Goal: Download file/media: Download file/media

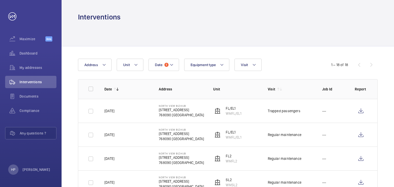
scroll to position [327, 0]
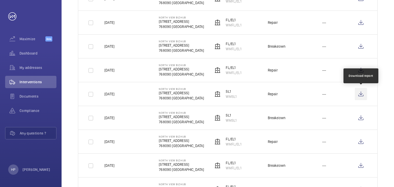
click at [362, 94] on wm-front-icon-button at bounding box center [360, 94] width 12 height 12
drag, startPoint x: 227, startPoint y: 96, endPoint x: 250, endPoint y: 97, distance: 23.1
click at [250, 97] on td "SL1 WMSL1" at bounding box center [232, 94] width 54 height 24
copy p "WMSL1"
click at [250, 99] on td "SL1 WMSL1" at bounding box center [232, 94] width 54 height 24
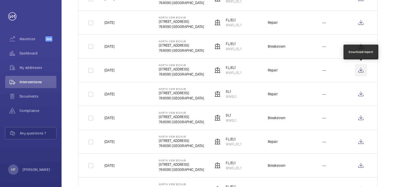
click at [364, 71] on wm-front-icon-button at bounding box center [360, 70] width 12 height 12
drag, startPoint x: 241, startPoint y: 72, endPoint x: 225, endPoint y: 73, distance: 16.4
click at [225, 73] on td "FL/EL1 WMFL/EL1" at bounding box center [232, 70] width 54 height 24
click at [227, 77] on td "FL/EL1 WMFL/EL1" at bounding box center [232, 70] width 54 height 24
drag, startPoint x: 226, startPoint y: 71, endPoint x: 243, endPoint y: 72, distance: 17.5
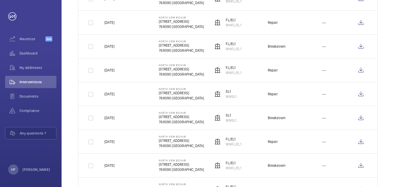
click at [243, 72] on td "FL/EL1 WMFL/EL1" at bounding box center [232, 70] width 54 height 24
copy p "WMFL/EL1"
drag, startPoint x: 32, startPoint y: 95, endPoint x: 48, endPoint y: 80, distance: 22.3
click at [48, 80] on nav "Maximize Beta Dashboard My addresses Interventions Documents Compliance Any que…" at bounding box center [30, 87] width 51 height 109
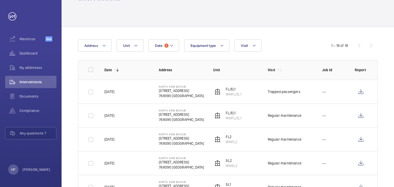
scroll to position [0, 0]
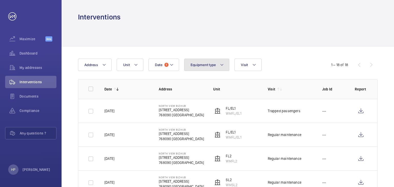
click at [221, 66] on mat-icon at bounding box center [222, 65] width 4 height 6
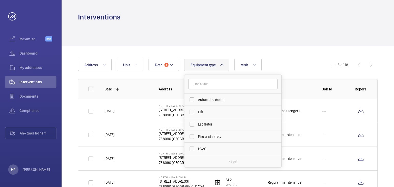
click at [236, 29] on div at bounding box center [227, 34] width 299 height 24
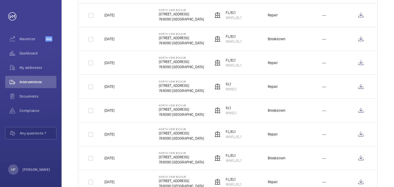
scroll to position [327, 0]
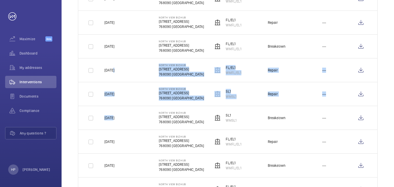
drag, startPoint x: 112, startPoint y: 120, endPoint x: 111, endPoint y: 78, distance: 42.3
click at [0, 0] on tbody "[DATE] North View Bizhub [STREET_ADDRESS]/EL1 WMFL/EL1 Trapped passengers --- […" at bounding box center [0, 0] width 0 height 0
click at [128, 86] on td "[DATE]" at bounding box center [123, 94] width 54 height 24
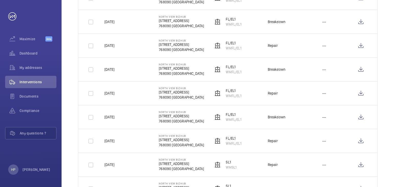
scroll to position [250, 0]
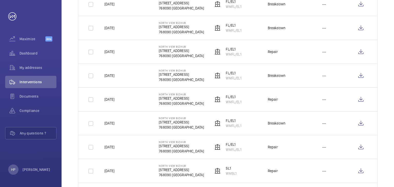
drag, startPoint x: 105, startPoint y: 121, endPoint x: 131, endPoint y: 121, distance: 26.7
click at [131, 121] on td "[DATE]" at bounding box center [123, 123] width 54 height 24
copy p "[DATE]"
drag, startPoint x: 197, startPoint y: 162, endPoint x: 263, endPoint y: 178, distance: 68.5
click at [0, 0] on tr "[DATE] North View Bizhub [STREET_ADDRESS] WMSL1 Repair ---" at bounding box center [0, 0] width 0 height 0
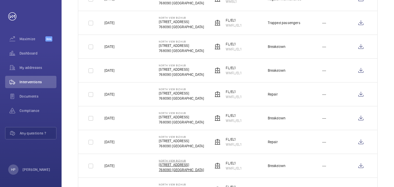
scroll to position [199, 0]
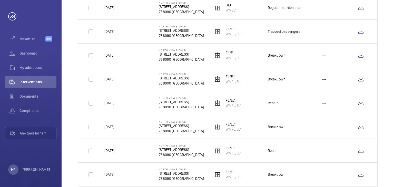
drag, startPoint x: 227, startPoint y: 176, endPoint x: 247, endPoint y: 177, distance: 20.3
click at [247, 177] on td "FL/EL1 WMFL/EL1" at bounding box center [232, 174] width 54 height 24
copy p "WMFL/EL1"
click at [364, 176] on wm-front-icon-button at bounding box center [360, 174] width 12 height 12
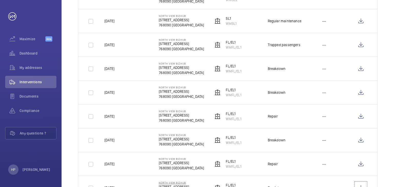
scroll to position [173, 0]
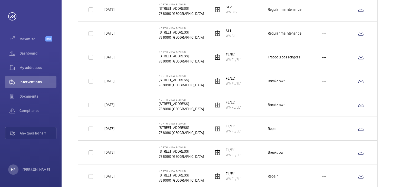
drag, startPoint x: 129, startPoint y: 175, endPoint x: 103, endPoint y: 175, distance: 26.1
click at [103, 175] on td "[DATE]" at bounding box center [123, 176] width 54 height 24
copy p "[DATE]"
drag, startPoint x: 226, startPoint y: 172, endPoint x: 244, endPoint y: 181, distance: 20.5
click at [244, 181] on td "FL/EL1 WMFL/EL1" at bounding box center [232, 176] width 54 height 24
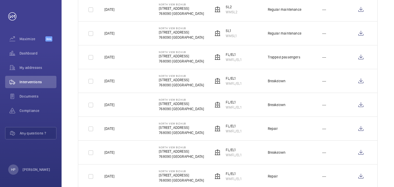
copy div "FL/EL1 WMFL/EL1"
click at [245, 172] on td "FL/EL1 WMFL/EL1" at bounding box center [232, 176] width 54 height 24
drag, startPoint x: 225, startPoint y: 178, endPoint x: 242, endPoint y: 180, distance: 16.8
click at [242, 180] on td "FL/EL1 WMFL/EL1" at bounding box center [232, 176] width 54 height 24
copy p "WMFL/EL1"
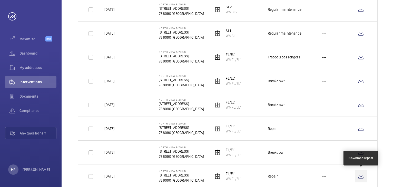
click at [361, 176] on wm-front-icon-button at bounding box center [360, 176] width 12 height 12
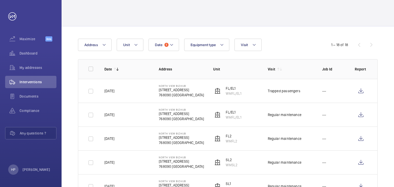
scroll to position [0, 0]
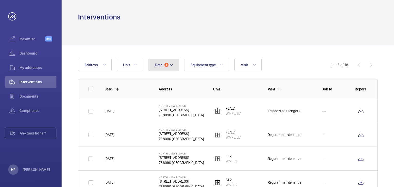
click at [157, 67] on span "Date" at bounding box center [158, 65] width 7 height 4
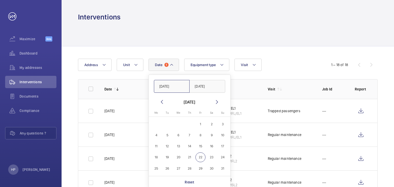
click at [166, 88] on input "[DATE]" at bounding box center [172, 86] width 36 height 13
click at [199, 159] on span "22" at bounding box center [200, 158] width 10 height 10
type input "[DATE]"
click at [171, 83] on input "[DATE]" at bounding box center [172, 86] width 36 height 13
click at [179, 86] on input "[DATE]" at bounding box center [172, 86] width 36 height 13
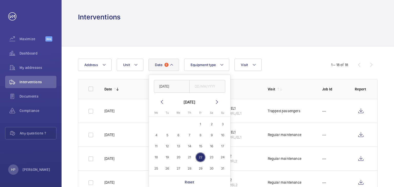
click at [197, 122] on span "1" at bounding box center [200, 124] width 10 height 10
type input "[DATE]"
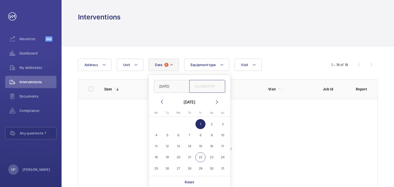
click at [197, 84] on input "text" at bounding box center [207, 86] width 36 height 13
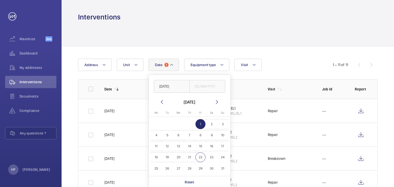
click at [201, 156] on span "22" at bounding box center [200, 158] width 10 height 10
type input "[DATE]"
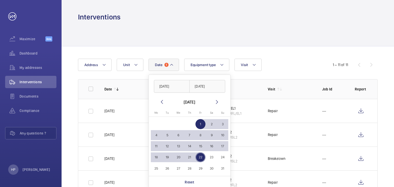
scroll to position [103, 0]
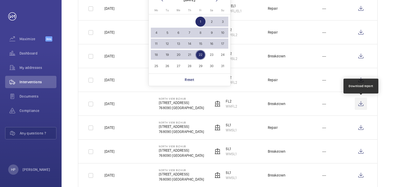
click at [363, 104] on wm-front-icon-button at bounding box center [360, 104] width 12 height 12
click at [363, 103] on wm-front-icon-button at bounding box center [360, 104] width 12 height 12
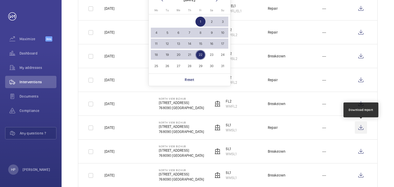
click at [360, 127] on wm-front-icon-button at bounding box center [360, 127] width 12 height 12
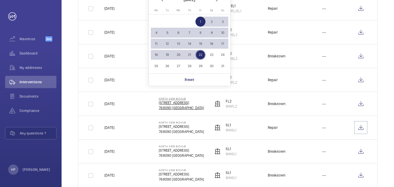
scroll to position [77, 0]
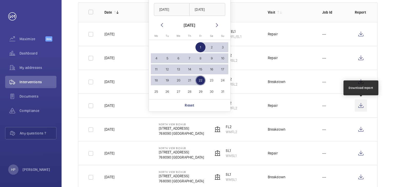
click at [362, 105] on wm-front-icon-button at bounding box center [360, 105] width 12 height 12
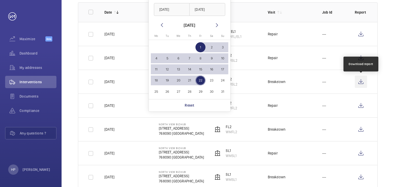
click at [360, 83] on wm-front-icon-button at bounding box center [360, 82] width 12 height 12
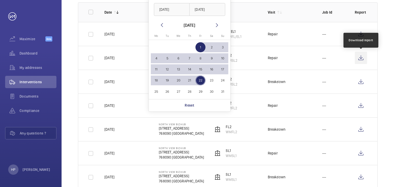
click at [361, 55] on wm-front-icon-button at bounding box center [360, 58] width 12 height 12
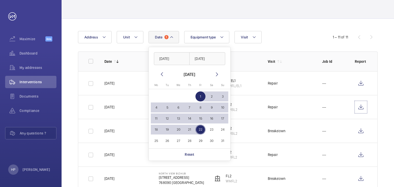
scroll to position [26, 0]
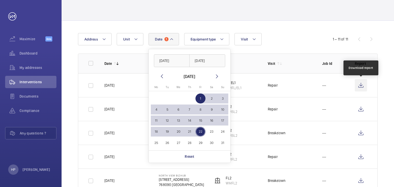
click at [362, 86] on wm-front-icon-button at bounding box center [360, 85] width 12 height 12
click at [359, 85] on wm-front-icon-button at bounding box center [360, 85] width 12 height 12
click at [161, 38] on span "Date" at bounding box center [158, 39] width 7 height 4
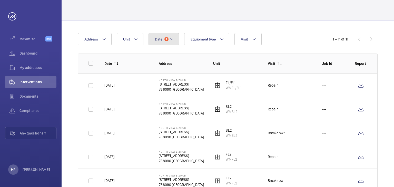
click at [174, 42] on button "Date 1" at bounding box center [163, 39] width 31 height 12
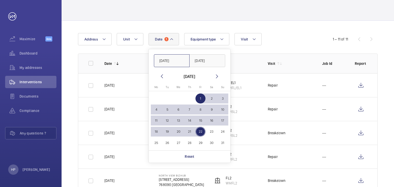
click at [180, 64] on input "[DATE]" at bounding box center [172, 60] width 36 height 13
click at [174, 58] on input "[DATE]" at bounding box center [172, 60] width 36 height 13
click at [165, 60] on input "[DATE]" at bounding box center [172, 60] width 36 height 13
click at [164, 60] on input "[DATE]" at bounding box center [172, 60] width 36 height 13
click at [161, 78] on mat-icon at bounding box center [162, 76] width 6 height 6
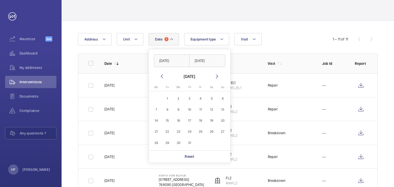
click at [160, 78] on mat-icon at bounding box center [162, 76] width 6 height 6
click at [160, 77] on mat-icon at bounding box center [162, 76] width 6 height 6
click at [159, 76] on mat-icon at bounding box center [162, 76] width 6 height 6
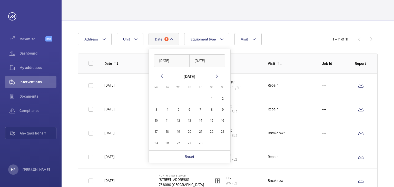
click at [159, 76] on mat-icon at bounding box center [162, 76] width 6 height 6
click at [218, 77] on mat-icon at bounding box center [217, 76] width 6 height 6
click at [213, 97] on span "1" at bounding box center [212, 99] width 10 height 10
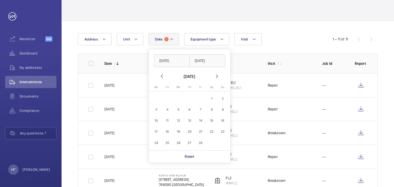
type input "[DATE]"
click at [211, 63] on input "text" at bounding box center [207, 60] width 36 height 13
click at [202, 144] on span "28" at bounding box center [200, 143] width 10 height 10
type input "[DATE]"
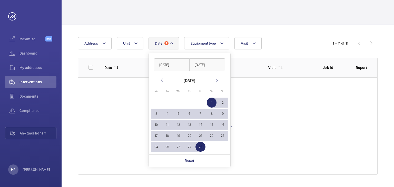
click at [272, 123] on div at bounding box center [227, 125] width 299 height 97
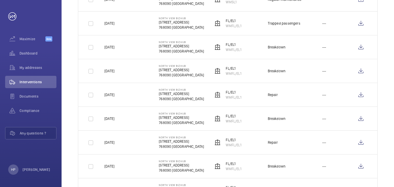
scroll to position [201, 0]
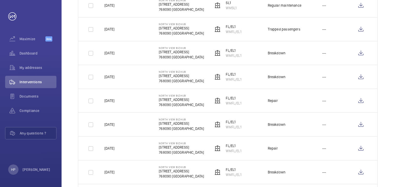
click at [269, 124] on div "Breakdown" at bounding box center [277, 124] width 18 height 5
click at [357, 126] on wm-front-icon-button at bounding box center [360, 124] width 12 height 12
drag, startPoint x: 288, startPoint y: 125, endPoint x: 264, endPoint y: 125, distance: 24.3
click at [264, 125] on td "Breakdown" at bounding box center [286, 125] width 54 height 24
copy div "Breakdown"
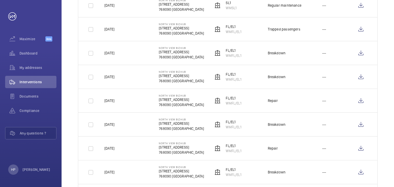
drag, startPoint x: 241, startPoint y: 126, endPoint x: 223, endPoint y: 126, distance: 17.7
click at [223, 126] on td "FL/EL1 WMFL/EL1" at bounding box center [232, 125] width 54 height 24
click at [248, 126] on td "FL/EL1 WMFL/EL1" at bounding box center [232, 125] width 54 height 24
drag, startPoint x: 226, startPoint y: 126, endPoint x: 244, endPoint y: 126, distance: 18.2
click at [244, 126] on td "FL/EL1 WMFL/EL1" at bounding box center [232, 125] width 54 height 24
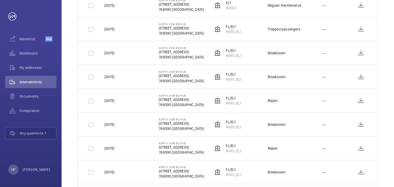
copy p "WMFL/EL1"
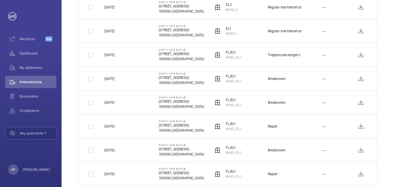
drag, startPoint x: 226, startPoint y: 128, endPoint x: 242, endPoint y: 129, distance: 16.5
click at [242, 129] on td "FL/EL1 WMFL/EL1" at bounding box center [232, 126] width 54 height 24
copy p "WMFL/EL1"
click at [363, 127] on wm-front-icon-button at bounding box center [360, 126] width 12 height 12
drag, startPoint x: 105, startPoint y: 103, endPoint x: 138, endPoint y: 104, distance: 33.6
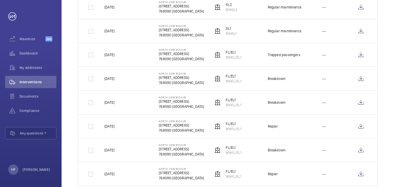
click at [138, 104] on td "[DATE]" at bounding box center [123, 102] width 54 height 24
drag, startPoint x: 225, startPoint y: 105, endPoint x: 245, endPoint y: 107, distance: 20.6
click at [245, 107] on td "FL/EL1 WMFL/EL1" at bounding box center [232, 102] width 54 height 24
drag, startPoint x: 268, startPoint y: 103, endPoint x: 293, endPoint y: 103, distance: 25.4
click at [293, 103] on td "Breakdown" at bounding box center [286, 102] width 54 height 24
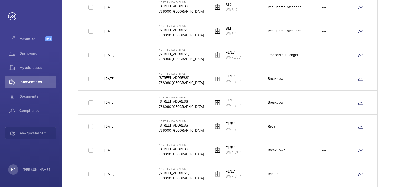
click at [279, 125] on td "Repair" at bounding box center [286, 126] width 54 height 24
click at [358, 100] on wm-front-icon-button at bounding box center [360, 102] width 12 height 12
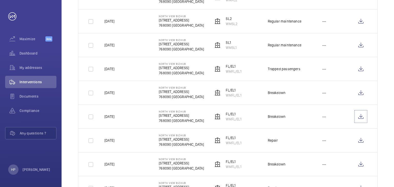
scroll to position [150, 0]
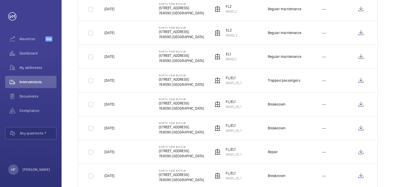
drag, startPoint x: 104, startPoint y: 104, endPoint x: 113, endPoint y: 103, distance: 9.0
click at [113, 103] on td "[DATE]" at bounding box center [123, 104] width 54 height 24
click at [125, 102] on td "[DATE]" at bounding box center [123, 104] width 54 height 24
drag, startPoint x: 125, startPoint y: 103, endPoint x: 102, endPoint y: 103, distance: 22.3
click at [102, 103] on td "[DATE]" at bounding box center [123, 104] width 54 height 24
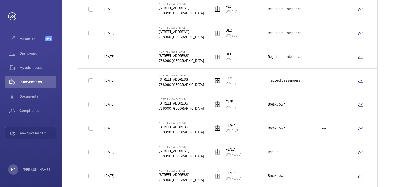
drag, startPoint x: 225, startPoint y: 107, endPoint x: 244, endPoint y: 109, distance: 18.9
click at [244, 109] on td "FL/EL1 WMFL/EL1" at bounding box center [232, 104] width 54 height 24
click at [361, 106] on wm-front-icon-button at bounding box center [360, 104] width 12 height 12
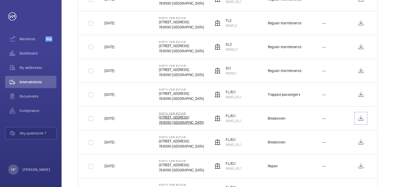
scroll to position [124, 0]
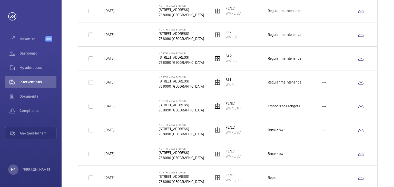
drag, startPoint x: 103, startPoint y: 105, endPoint x: 131, endPoint y: 106, distance: 28.7
click at [131, 106] on td "[DATE]" at bounding box center [123, 106] width 54 height 24
drag, startPoint x: 264, startPoint y: 105, endPoint x: 300, endPoint y: 105, distance: 36.1
click at [300, 105] on td "Trapped passengers" at bounding box center [286, 106] width 54 height 24
drag, startPoint x: 225, startPoint y: 107, endPoint x: 244, endPoint y: 108, distance: 19.8
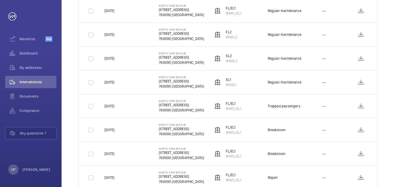
click at [244, 108] on td "FL/EL1 WMFL/EL1" at bounding box center [232, 106] width 54 height 24
click at [363, 106] on wm-front-icon-button at bounding box center [360, 106] width 12 height 12
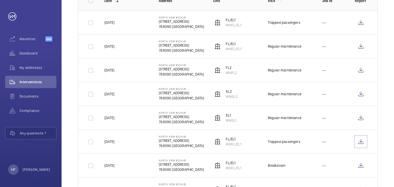
scroll to position [73, 0]
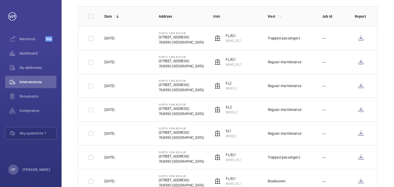
drag, startPoint x: 105, startPoint y: 133, endPoint x: 144, endPoint y: 134, distance: 38.7
click at [144, 134] on td "[DATE]" at bounding box center [123, 133] width 54 height 24
drag, startPoint x: 226, startPoint y: 111, endPoint x: 237, endPoint y: 112, distance: 11.0
click at [237, 112] on p "WMSL2" at bounding box center [232, 112] width 12 height 5
drag, startPoint x: 266, startPoint y: 109, endPoint x: 302, endPoint y: 111, distance: 37.0
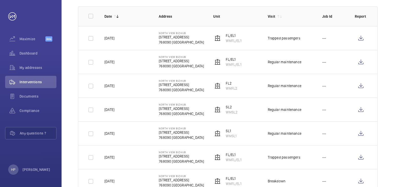
click at [302, 111] on td "Regular maintenance" at bounding box center [286, 110] width 54 height 24
click at [243, 138] on td "SL1 WMSL1" at bounding box center [232, 133] width 54 height 24
click at [360, 135] on wm-front-icon-button at bounding box center [360, 133] width 12 height 12
